Goal: Task Accomplishment & Management: Manage account settings

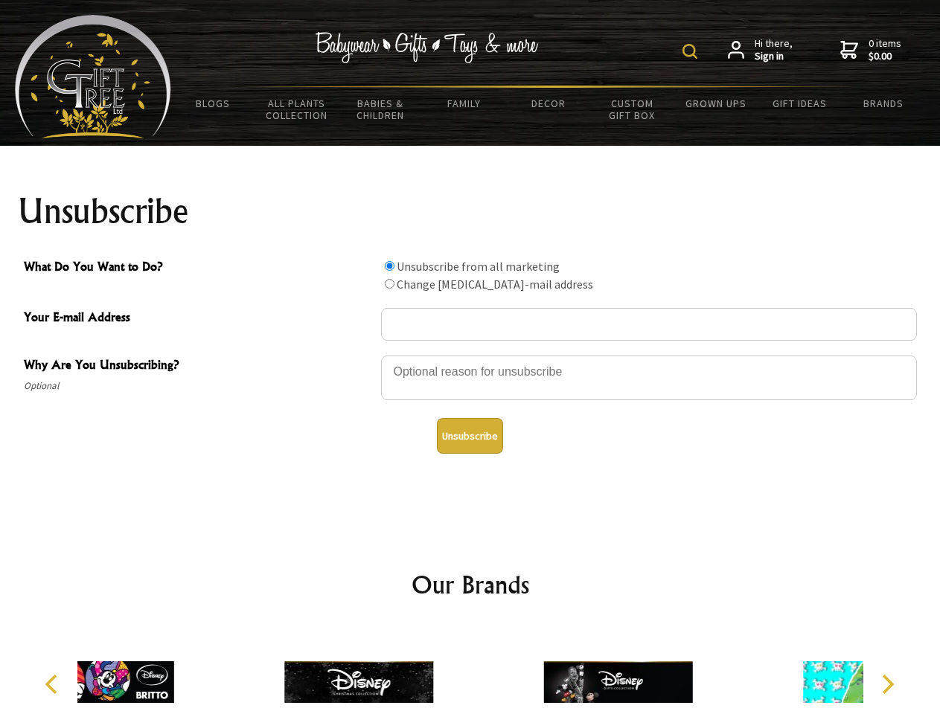
click at [692, 51] on img at bounding box center [689, 51] width 15 height 15
click at [470, 355] on div at bounding box center [649, 380] width 536 height 52
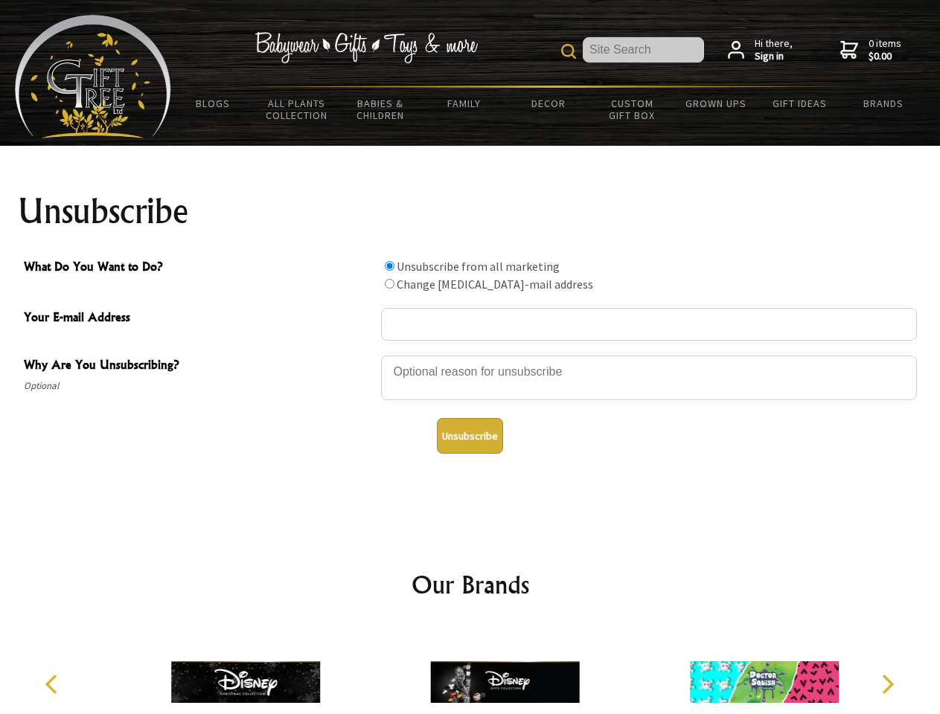
click at [389, 266] on input "What Do You Want to Do?" at bounding box center [390, 266] width 10 height 10
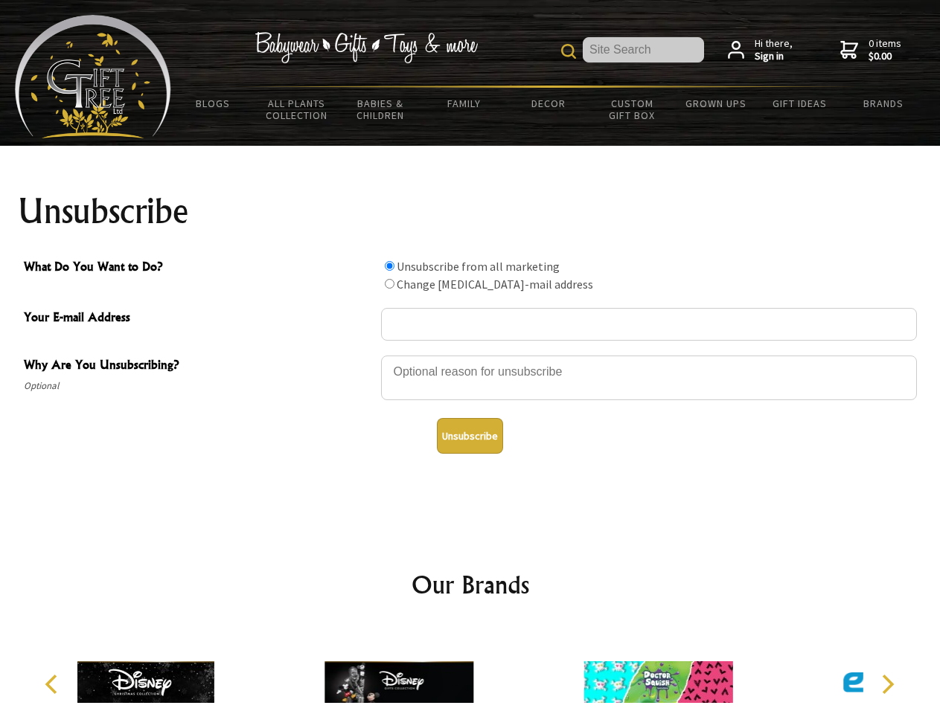
click at [389, 283] on input "What Do You Want to Do?" at bounding box center [390, 284] width 10 height 10
radio input "true"
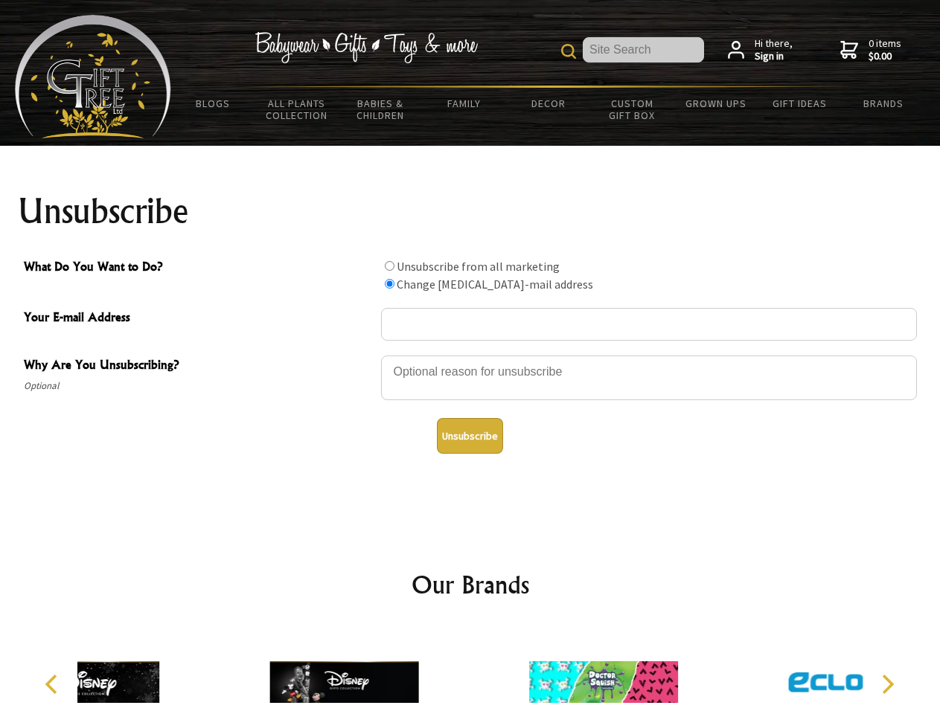
click at [469, 436] on button "Unsubscribe" at bounding box center [470, 436] width 66 height 36
click at [474, 670] on div at bounding box center [603, 684] width 259 height 116
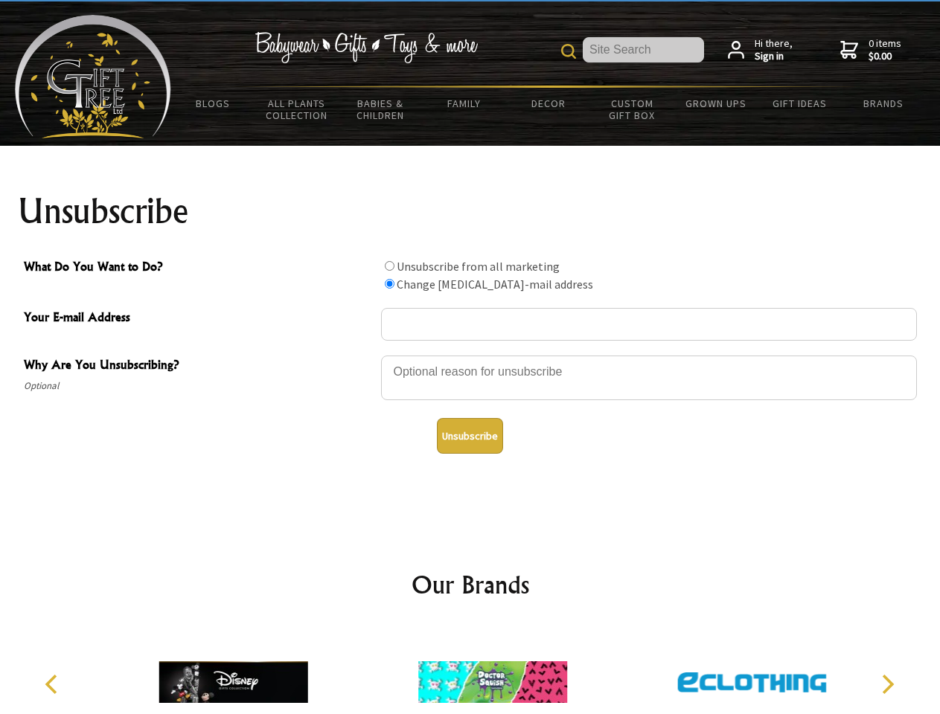
click at [54, 684] on icon "Previous" at bounding box center [52, 684] width 19 height 19
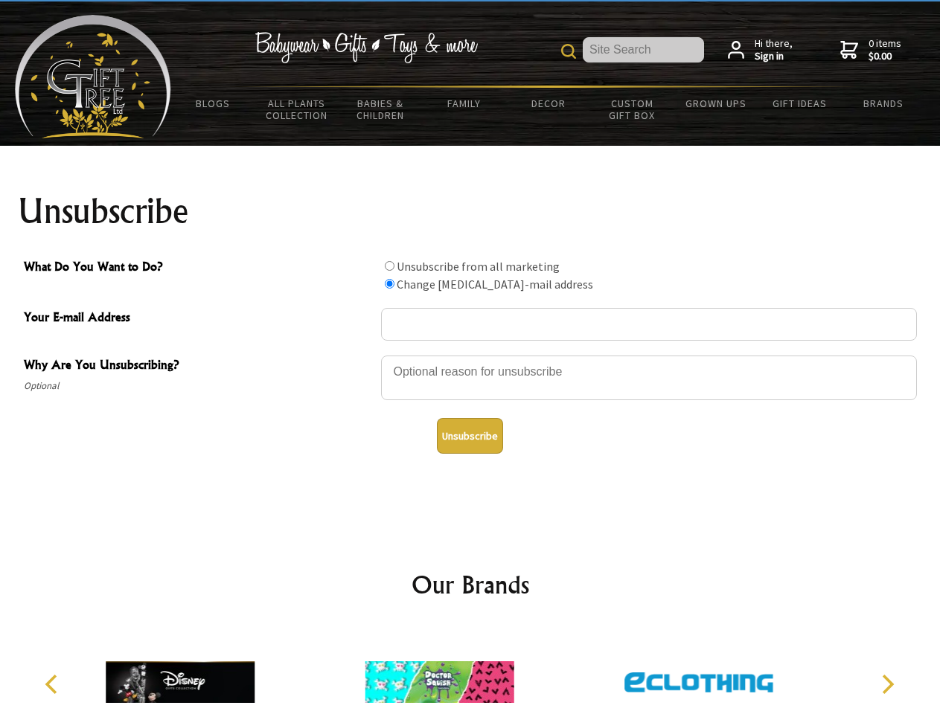
click at [887, 684] on icon "Next" at bounding box center [885, 684] width 19 height 19
